Goal: Task Accomplishment & Management: Manage account settings

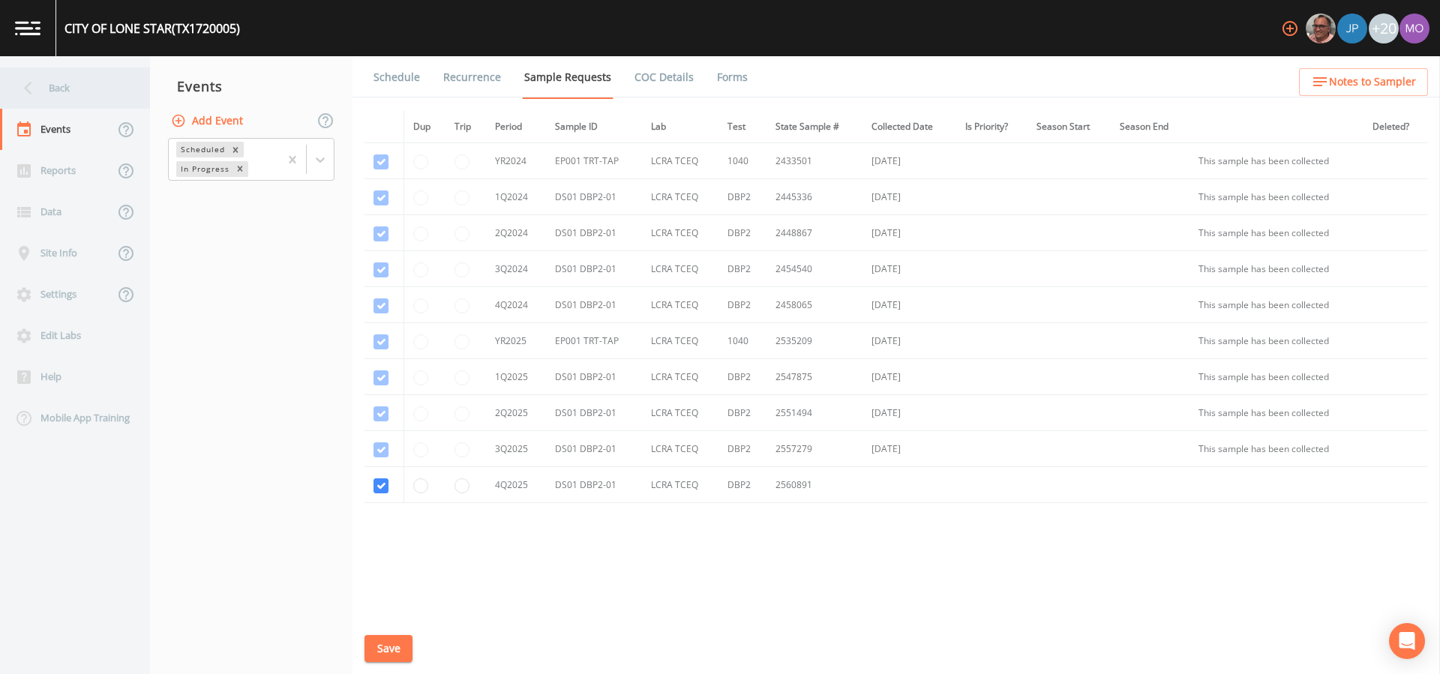
click at [83, 86] on div "Back" at bounding box center [67, 88] width 135 height 41
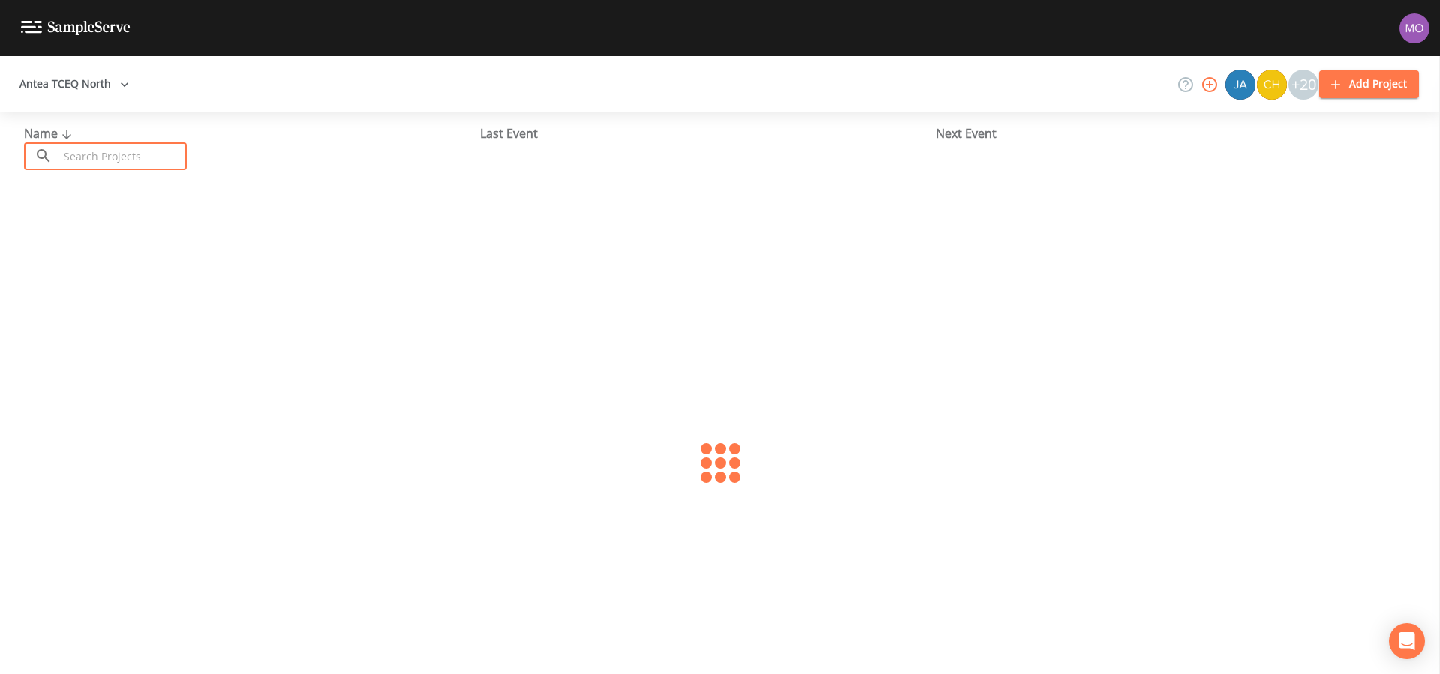
click at [108, 152] on input "text" at bounding box center [123, 157] width 128 height 28
paste input "TX0340014"
type input "TX0340014"
click at [94, 222] on link "BLOOMBURG WSC (TX0340014)" at bounding box center [111, 230] width 175 height 17
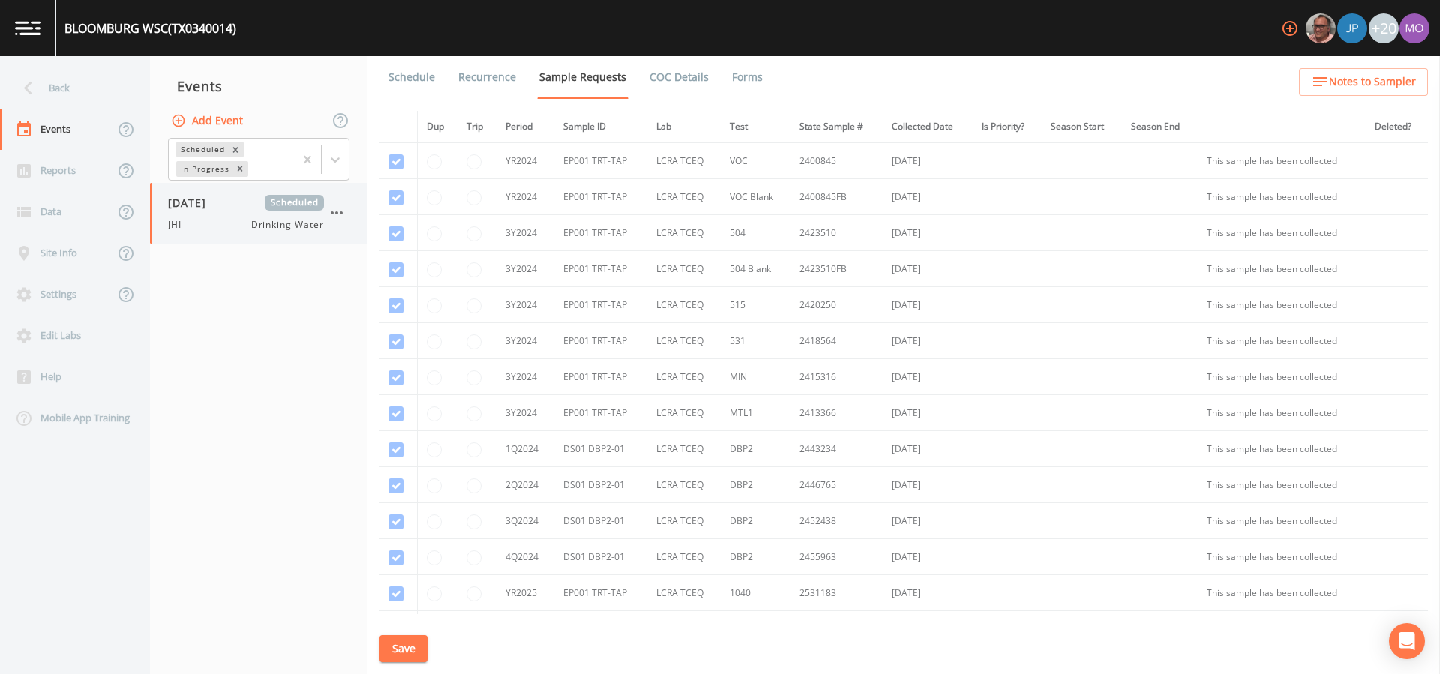
click at [206, 212] on div "10/08/2025 Scheduled JHI Drinking Water" at bounding box center [246, 213] width 156 height 37
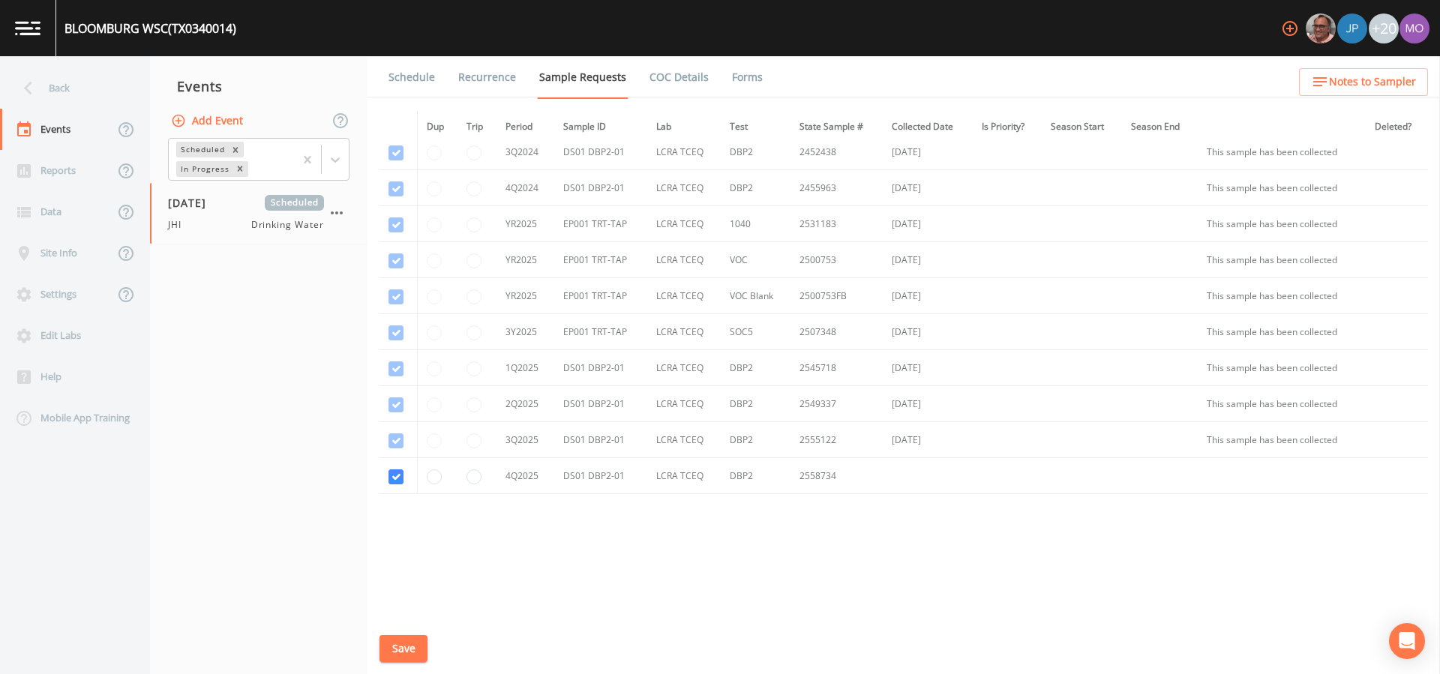
click at [403, 78] on link "Schedule" at bounding box center [411, 77] width 51 height 42
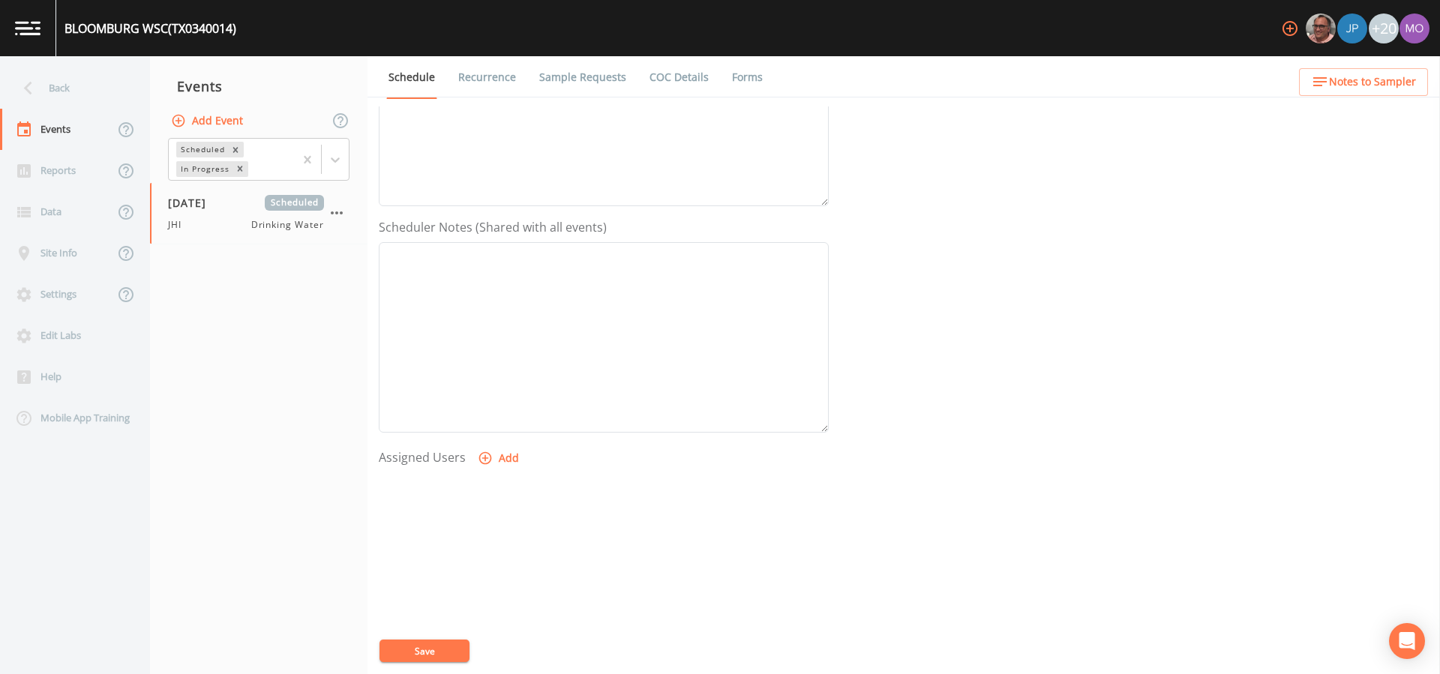
scroll to position [384, 0]
click at [492, 383] on button "Add" at bounding box center [500, 383] width 50 height 28
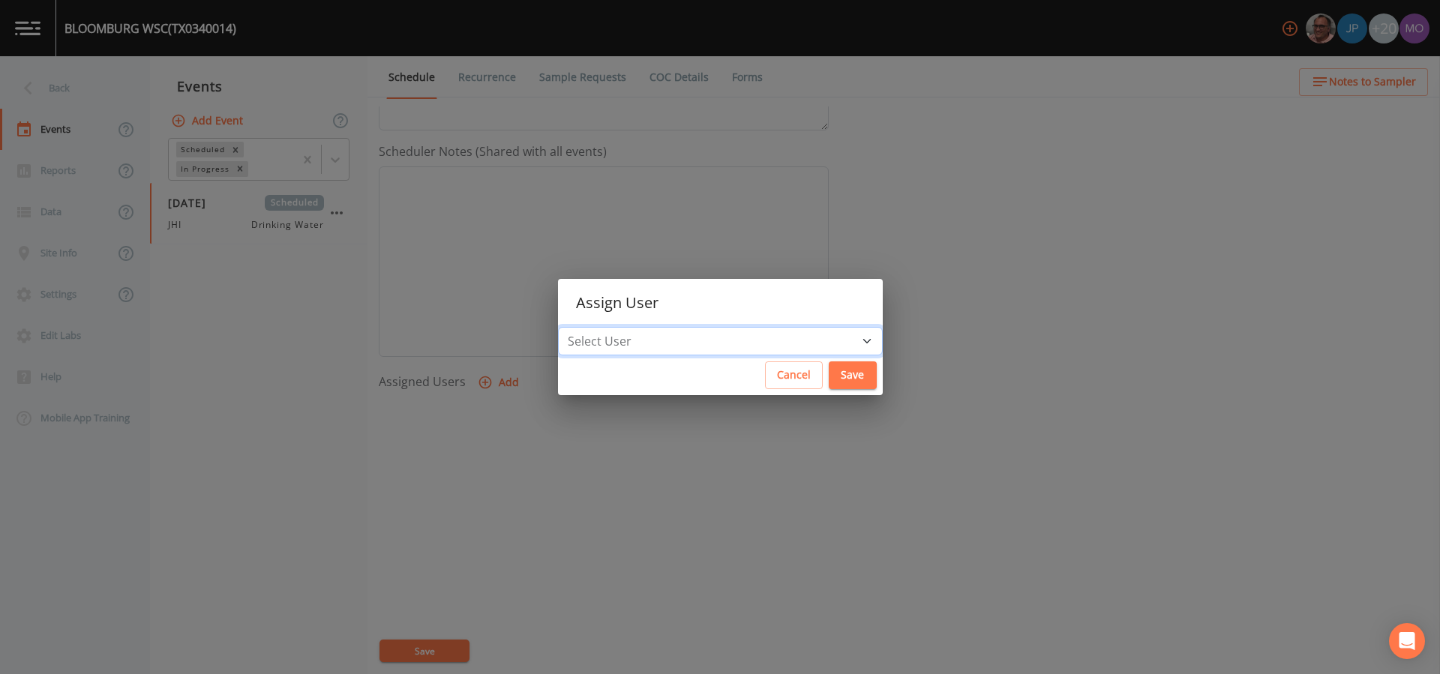
click at [638, 341] on select "Select User Mike Franklin Joshua gere Paul David Weber Zachary Evans Stafford J…" at bounding box center [720, 341] width 325 height 29
select select "a5a304aa-47e0-4d0c-bb11-516c0cd15b21"
click at [612, 327] on select "Select User Mike Franklin Joshua gere Paul David Weber Zachary Evans Stafford J…" at bounding box center [720, 341] width 325 height 29
click at [829, 383] on button "Save" at bounding box center [853, 376] width 48 height 28
select select
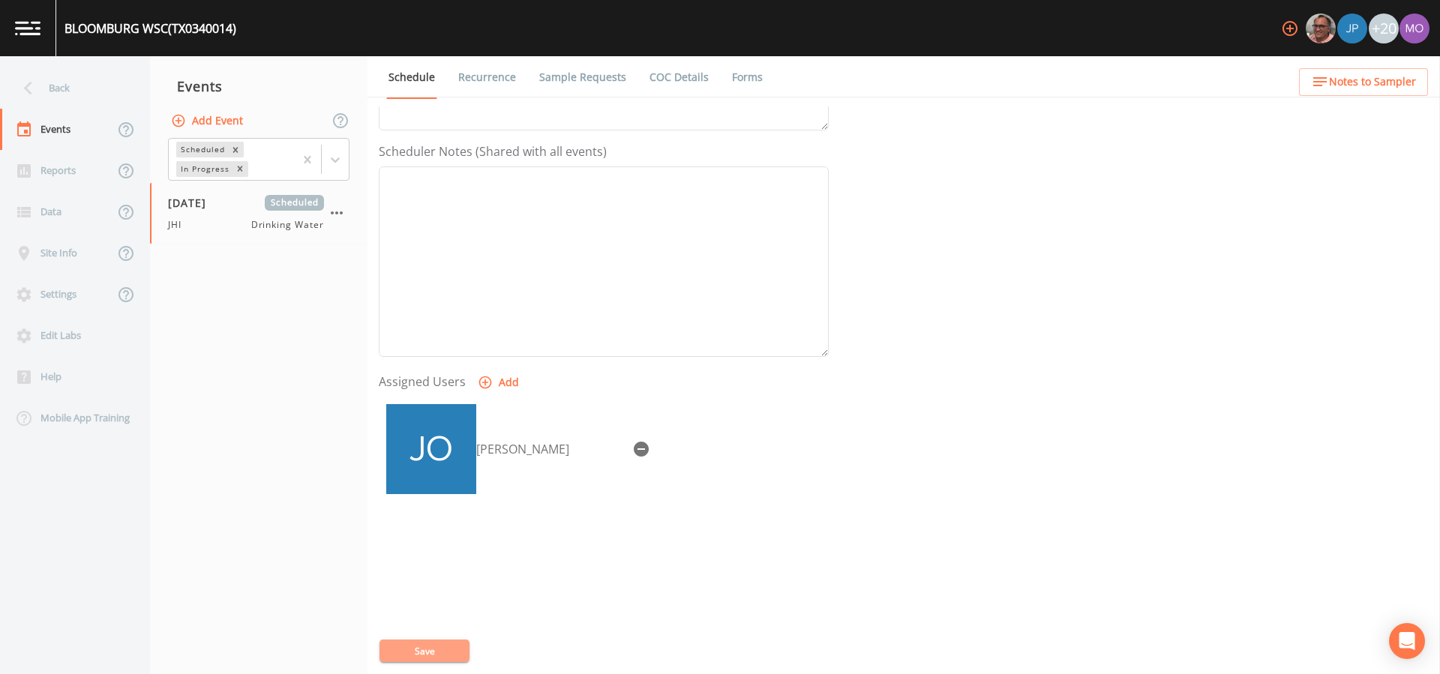
click at [402, 647] on button "Save" at bounding box center [425, 651] width 90 height 23
